Goal: Check status: Check status

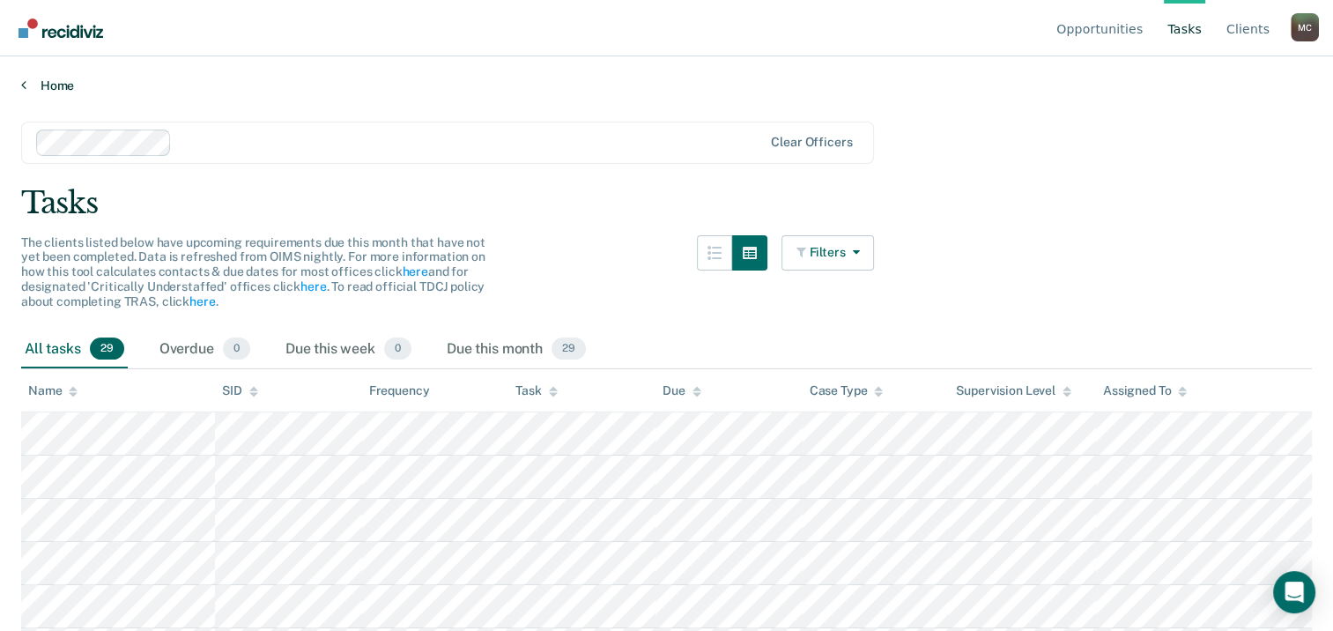
click at [52, 85] on link "Home" at bounding box center [666, 86] width 1291 height 16
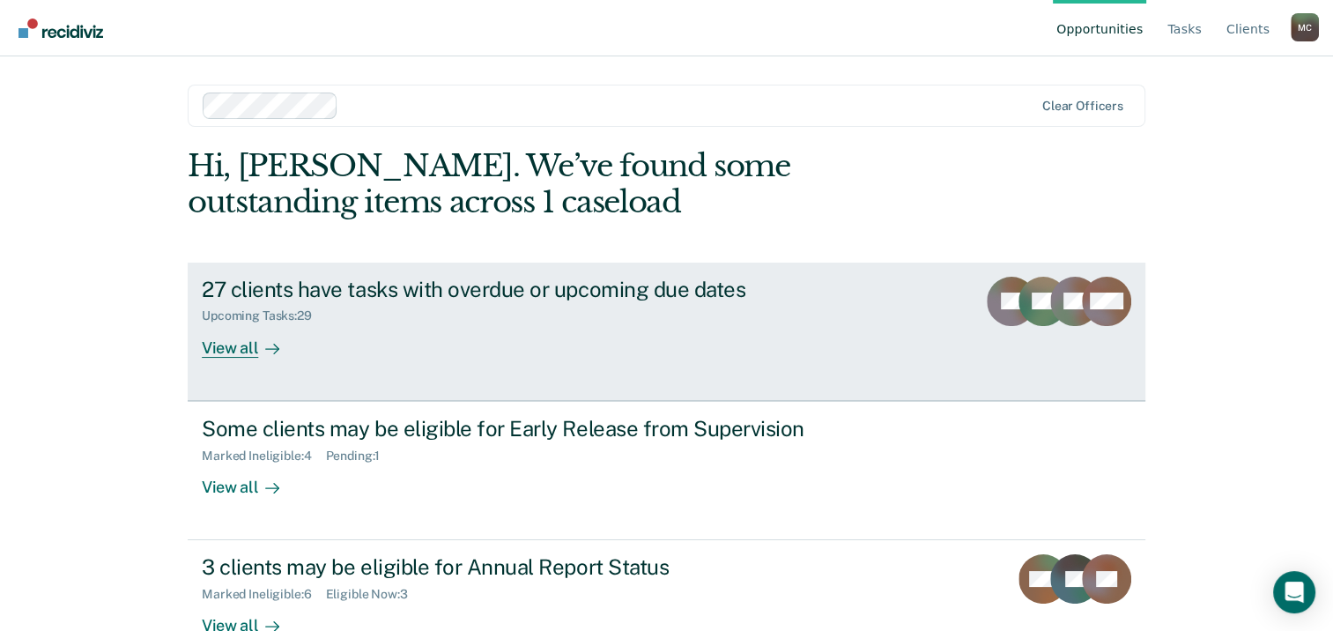
scroll to position [47, 0]
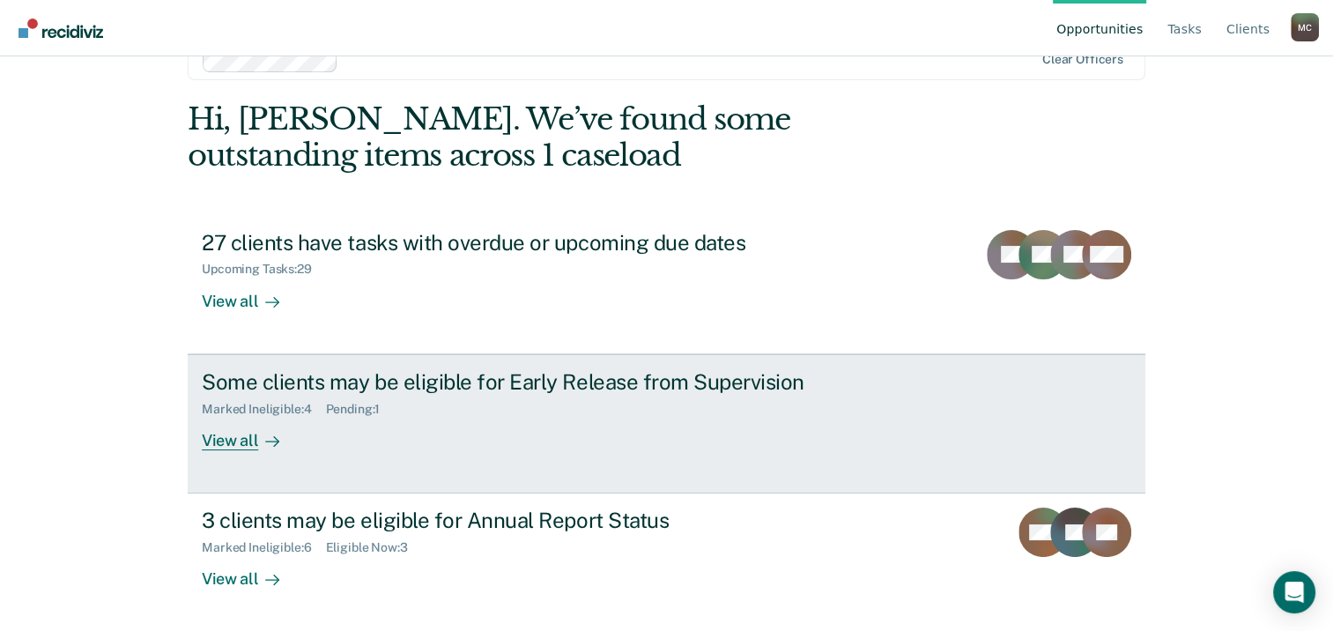
click at [525, 421] on div "Some clients may be eligible for Early Release from Supervision Marked Ineligib…" at bounding box center [532, 409] width 661 height 81
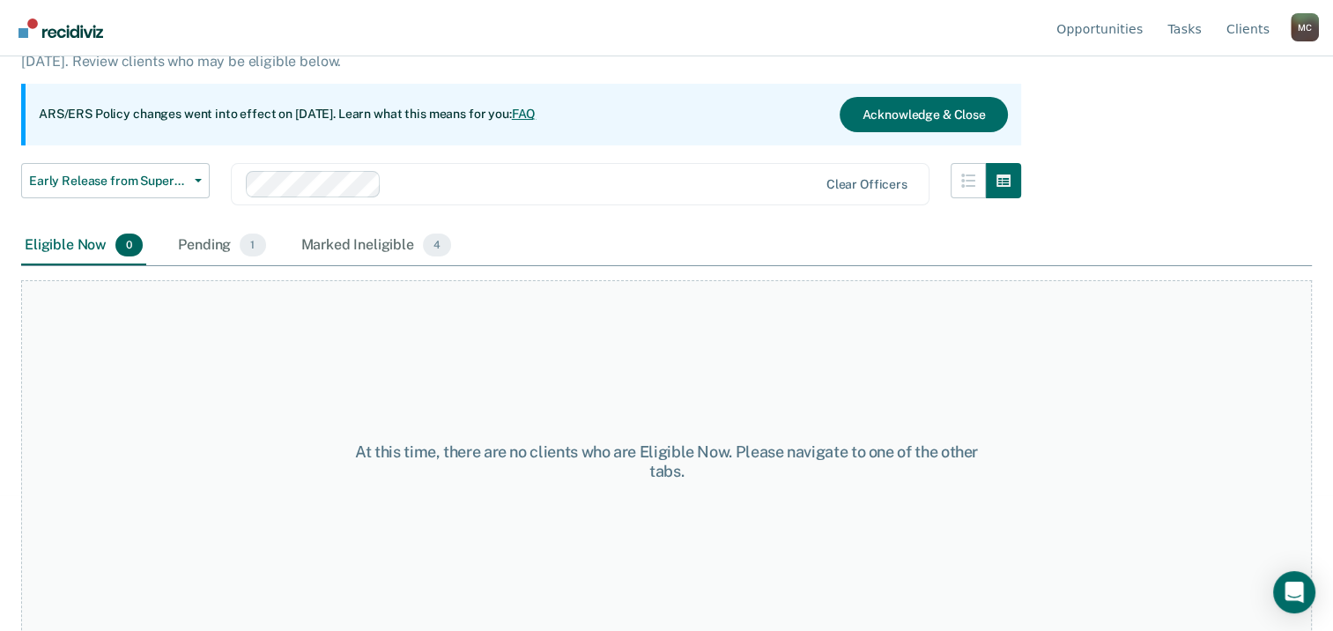
scroll to position [146, 0]
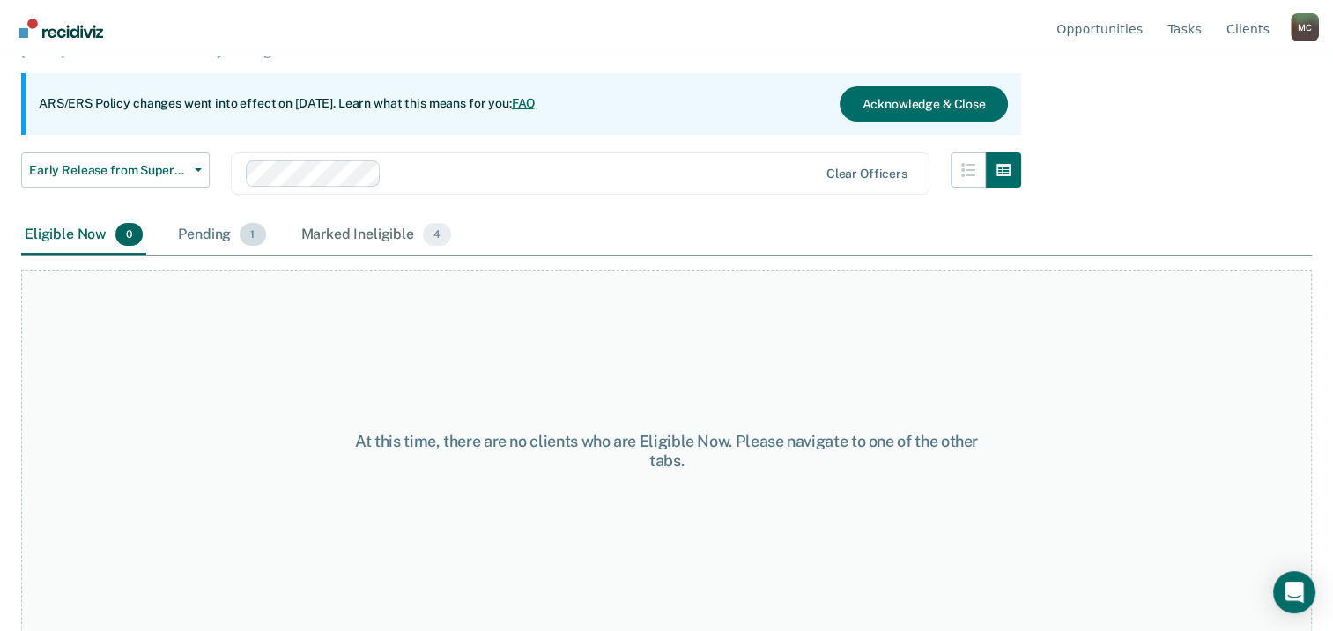
click at [203, 233] on div "Pending 1" at bounding box center [221, 235] width 94 height 39
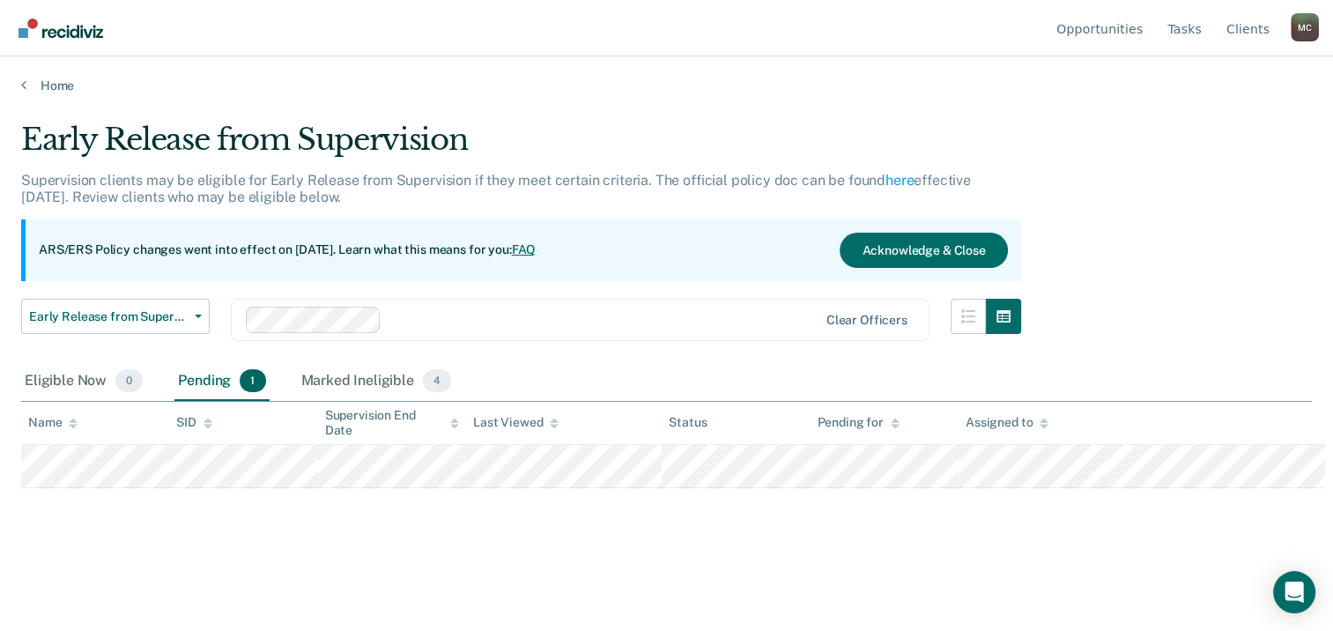
scroll to position [0, 0]
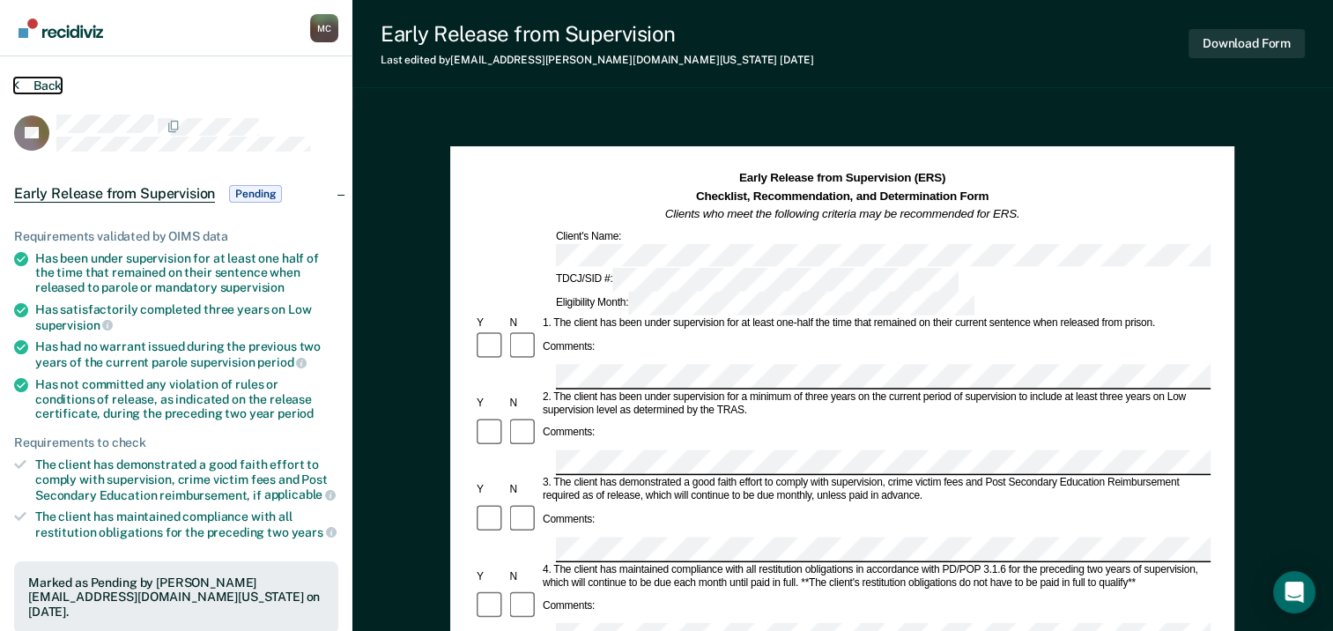
click at [38, 83] on button "Back" at bounding box center [38, 86] width 48 height 16
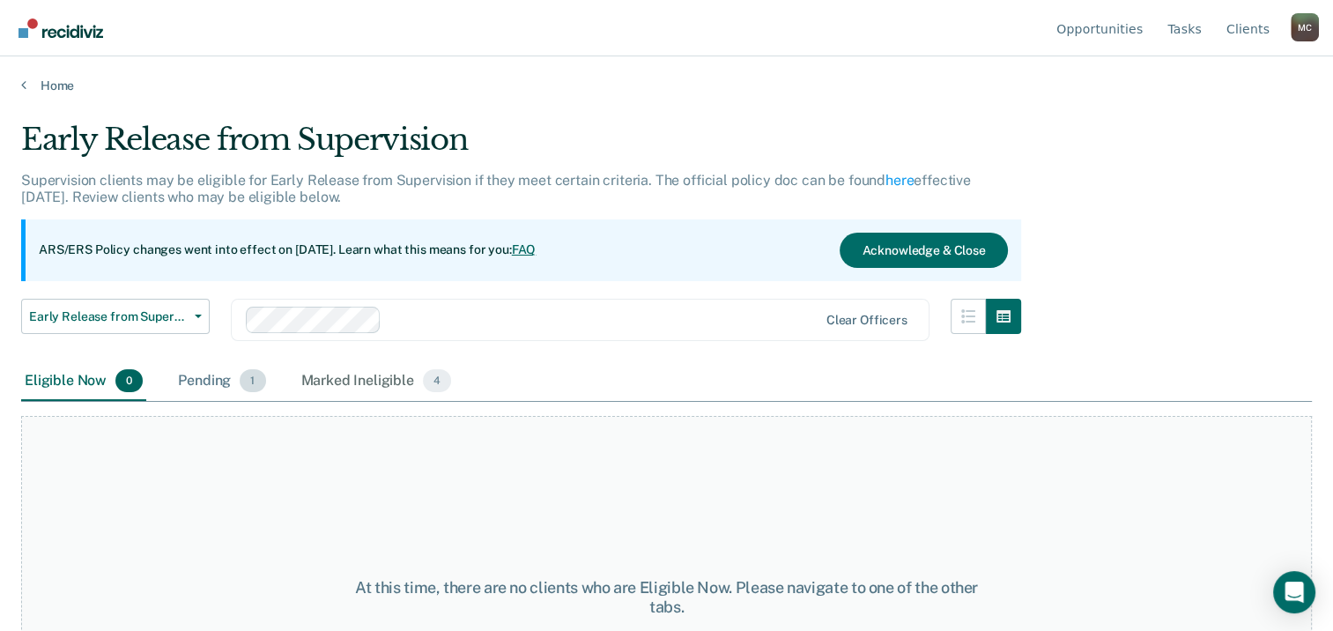
click at [199, 379] on div "Pending 1" at bounding box center [221, 381] width 94 height 39
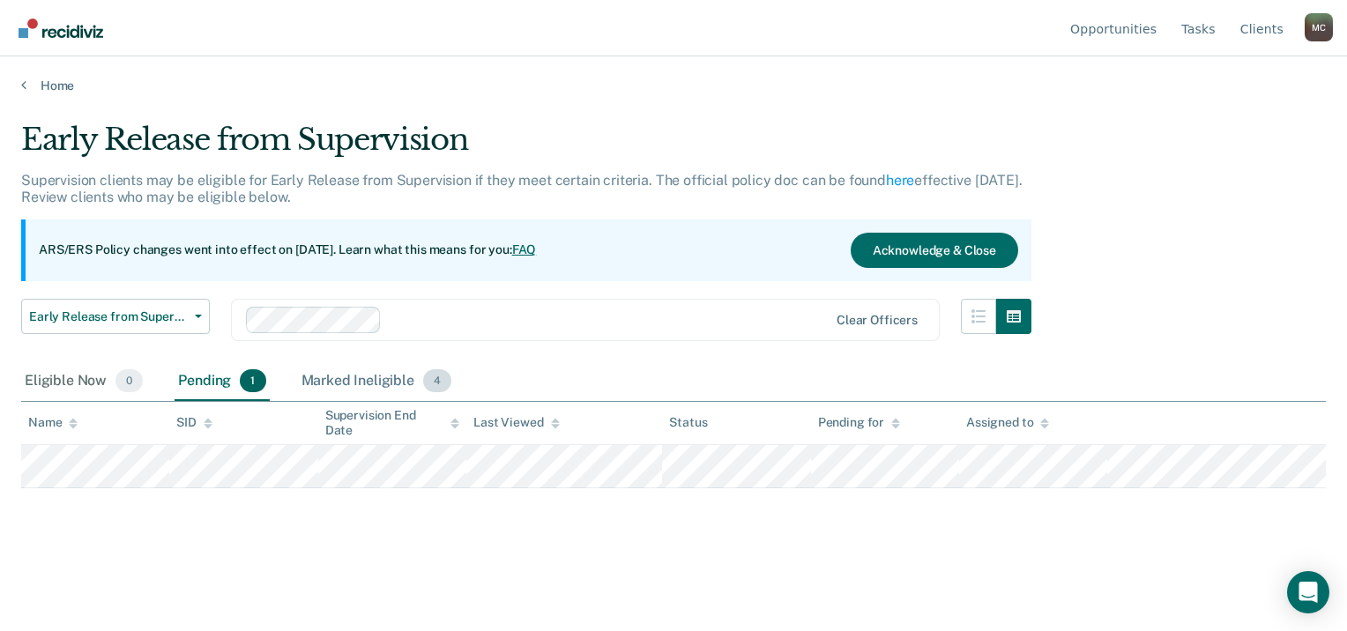
click at [320, 373] on div "Marked Ineligible 4" at bounding box center [377, 381] width 158 height 39
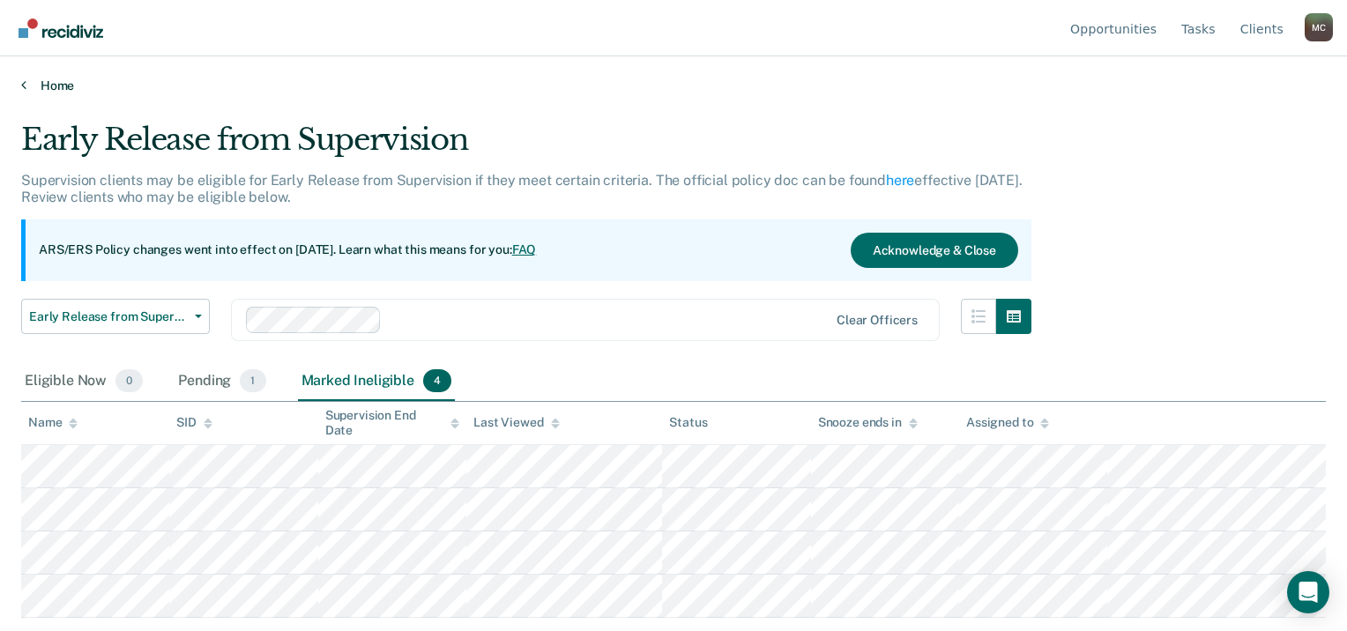
click at [60, 79] on link "Home" at bounding box center [673, 86] width 1304 height 16
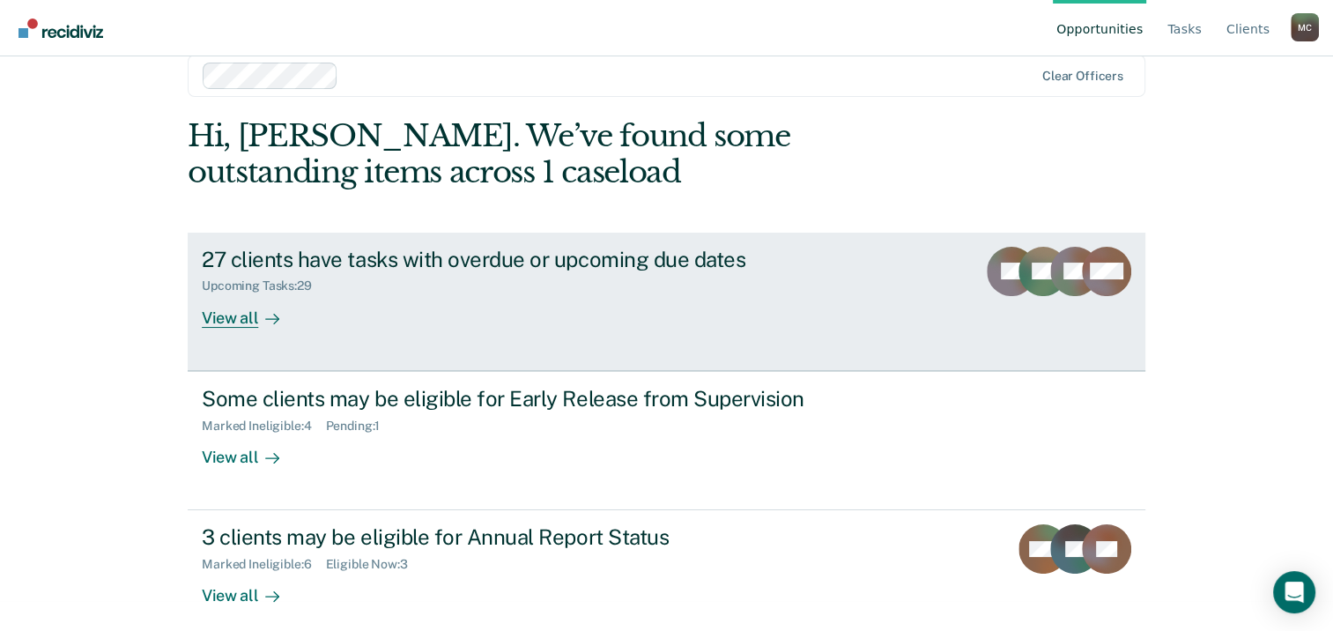
scroll to position [47, 0]
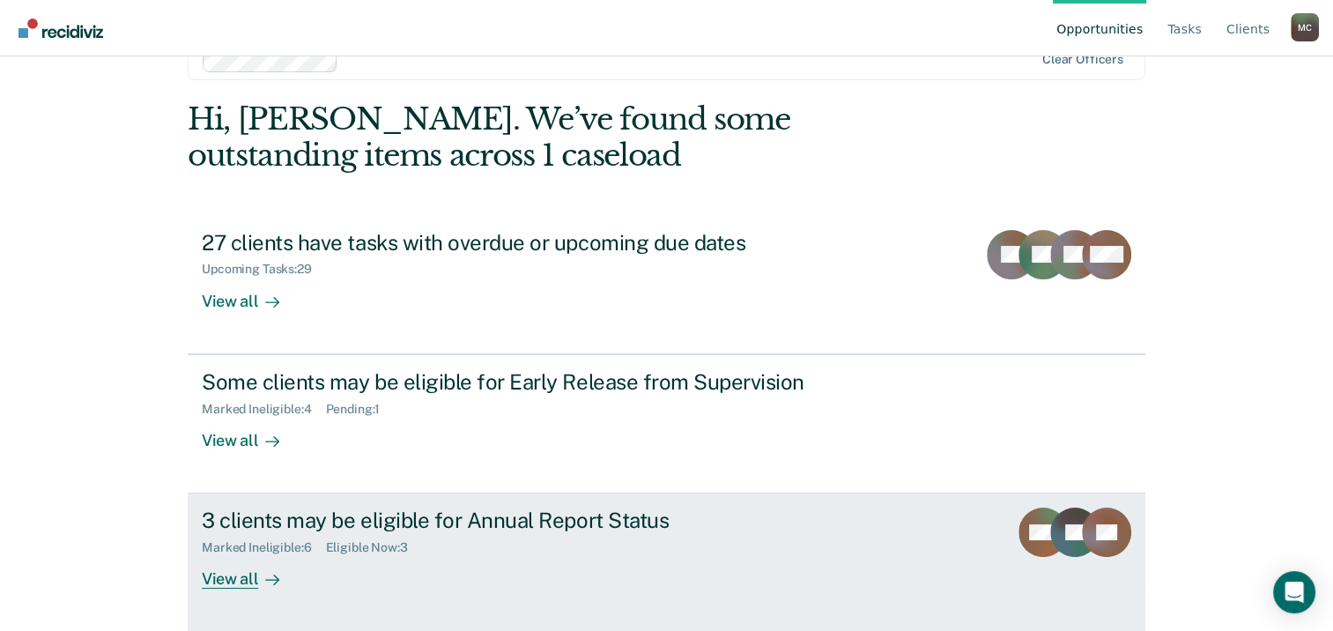
click at [443, 522] on div "3 clients may be eligible for Annual Report Status" at bounding box center [511, 521] width 619 height 26
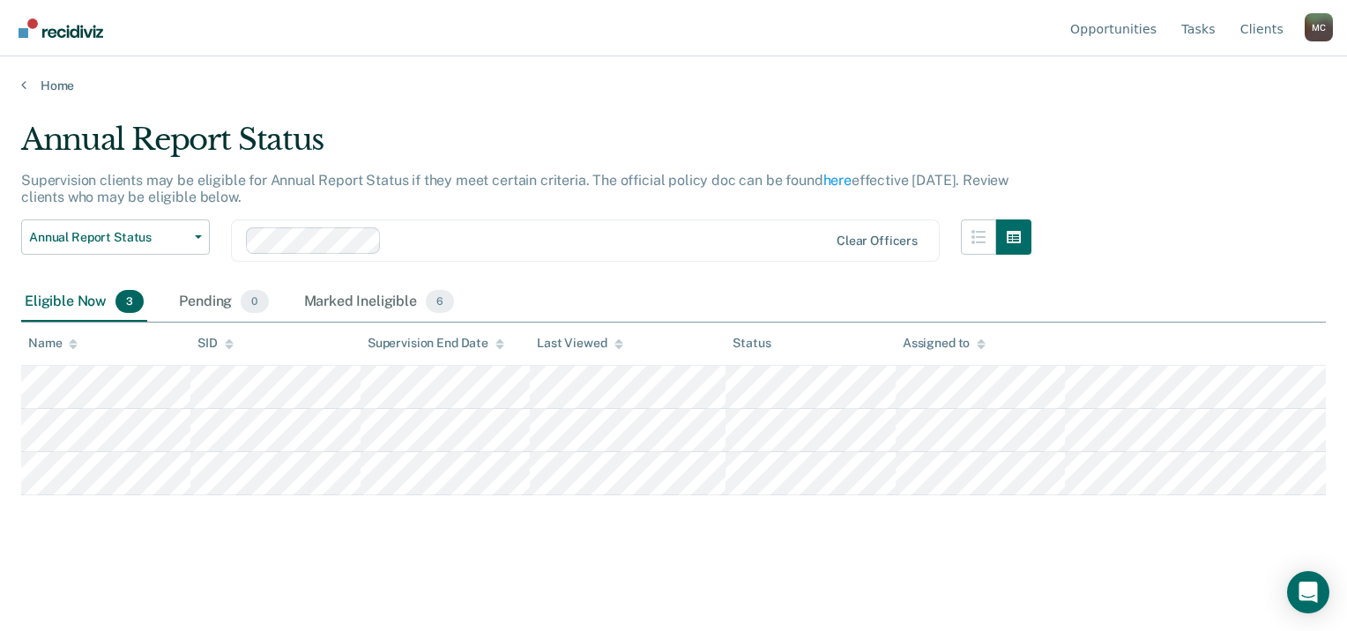
click at [553, 559] on main "Annual Report Status Supervision clients may be eligible for Annual Report Stat…" at bounding box center [673, 359] width 1347 height 532
click at [104, 565] on main "Annual Report Status Supervision clients may be eligible for Annual Report Stat…" at bounding box center [673, 359] width 1347 height 532
click at [1110, 564] on main "Annual Report Status Supervision clients may be eligible for Annual Report Stat…" at bounding box center [673, 359] width 1347 height 532
click at [725, 551] on div "Annual Report Status Supervision clients may be eligible for Annual Report Stat…" at bounding box center [673, 339] width 1304 height 434
click at [712, 549] on div "Annual Report Status Supervision clients may be eligible for Annual Report Stat…" at bounding box center [673, 339] width 1304 height 434
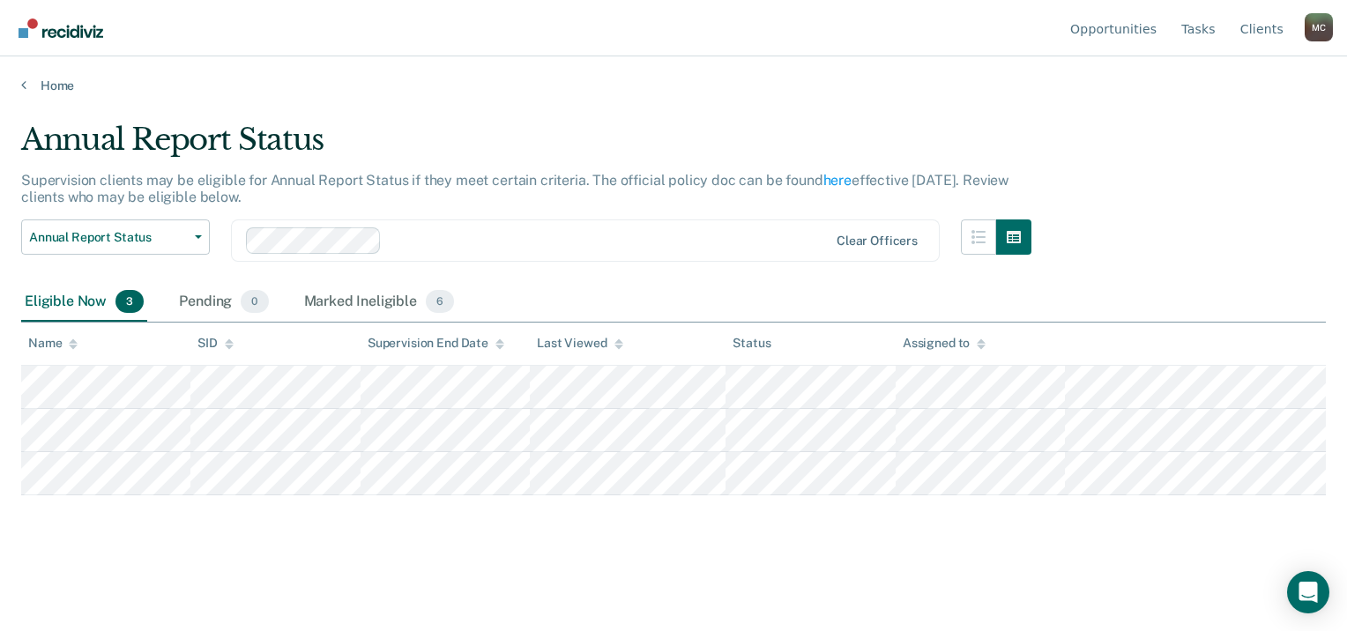
click at [694, 550] on div "Annual Report Status Supervision clients may be eligible for Annual Report Stat…" at bounding box center [673, 339] width 1304 height 434
click at [622, 540] on div "Annual Report Status Supervision clients may be eligible for Annual Report Stat…" at bounding box center [673, 339] width 1304 height 434
